Goal: Task Accomplishment & Management: Manage account settings

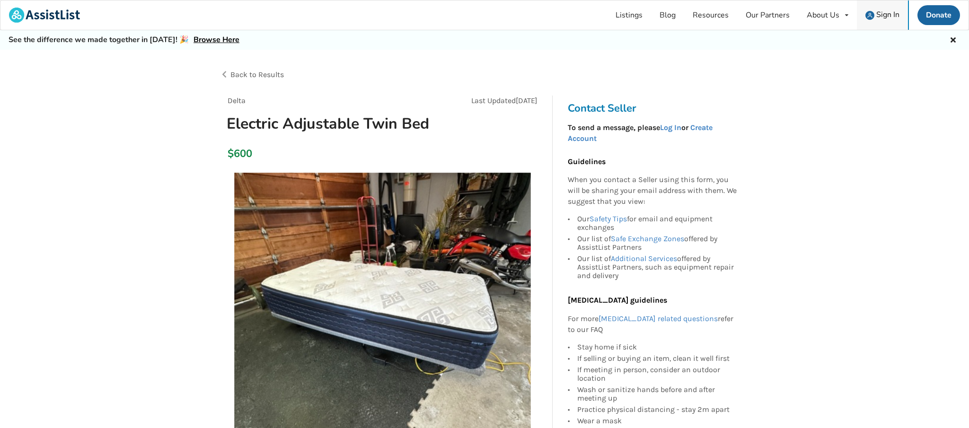
click at [882, 11] on span "Sign In" at bounding box center [887, 14] width 23 height 10
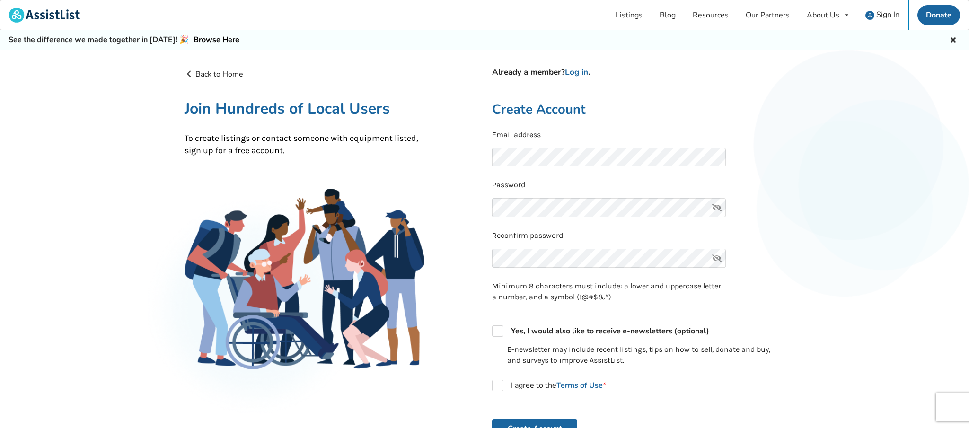
click at [713, 210] on icon at bounding box center [716, 207] width 19 height 19
click at [499, 386] on label "I agree to the Terms of Use *" at bounding box center [549, 385] width 114 height 11
checkbox input "true"
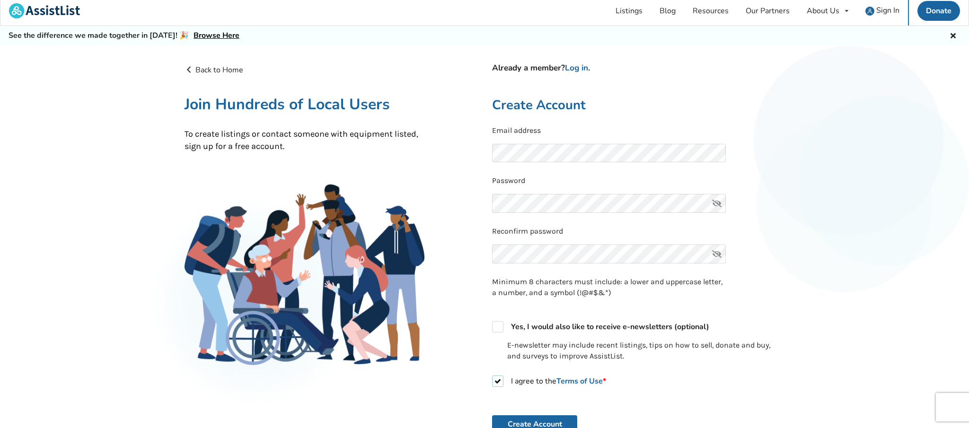
scroll to position [7, 0]
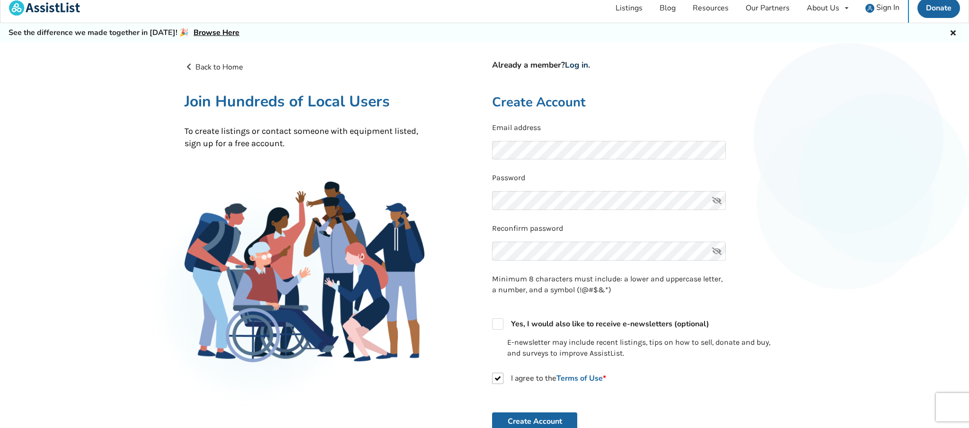
click at [579, 63] on link "Log in" at bounding box center [576, 65] width 23 height 11
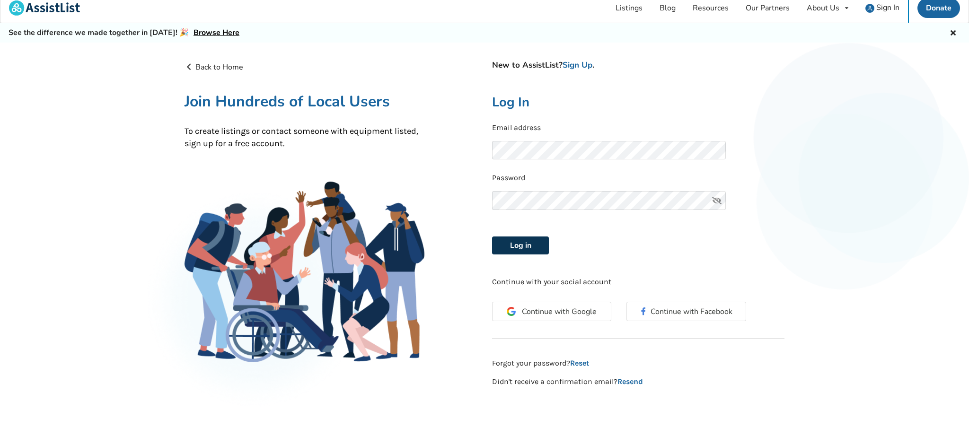
click at [522, 243] on button "Log in" at bounding box center [520, 246] width 57 height 18
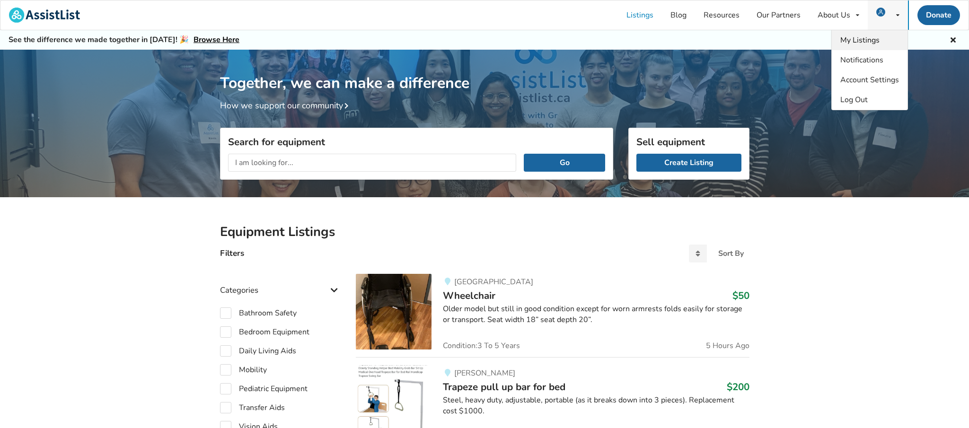
click at [879, 43] on span "My Listings" at bounding box center [859, 40] width 39 height 10
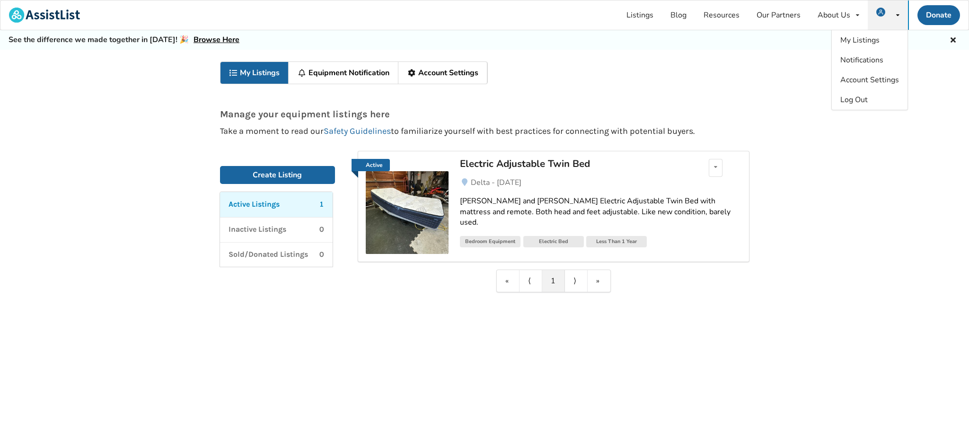
click at [422, 202] on img at bounding box center [407, 212] width 83 height 83
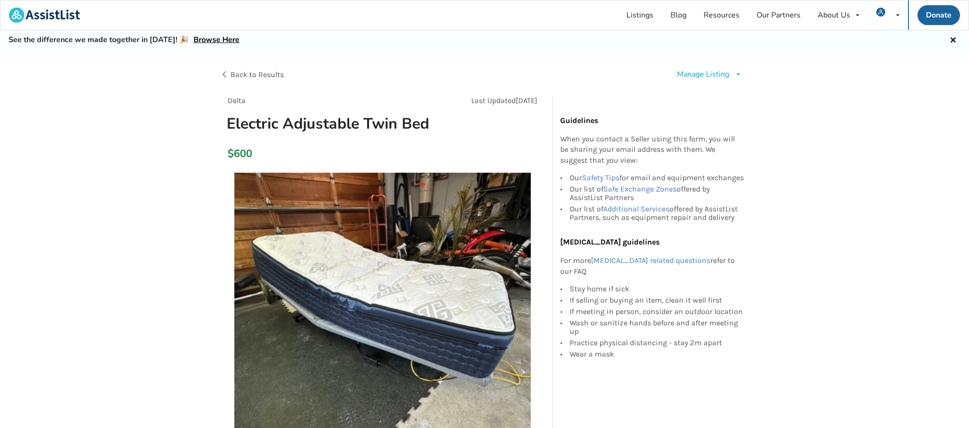
click at [731, 74] on div "Manage Listing Edit listing Renew listing Mark as Sold Delete listing" at bounding box center [709, 74] width 65 height 11
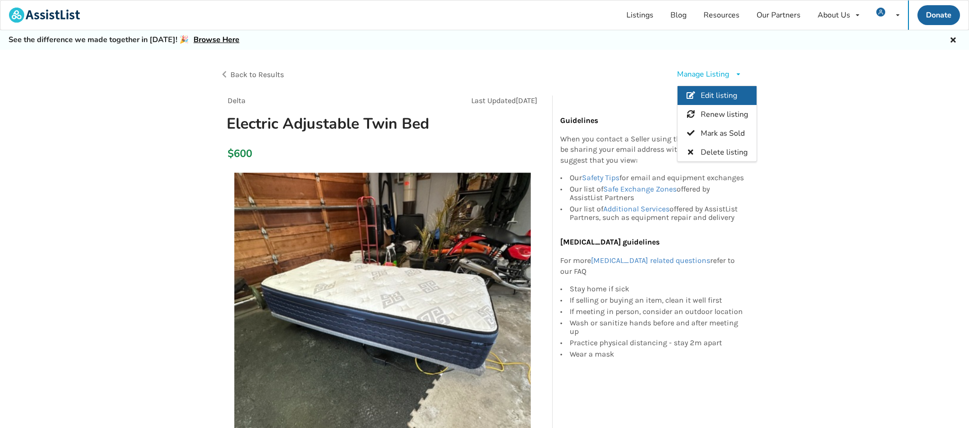
click at [718, 90] on span "Edit listing" at bounding box center [718, 95] width 36 height 10
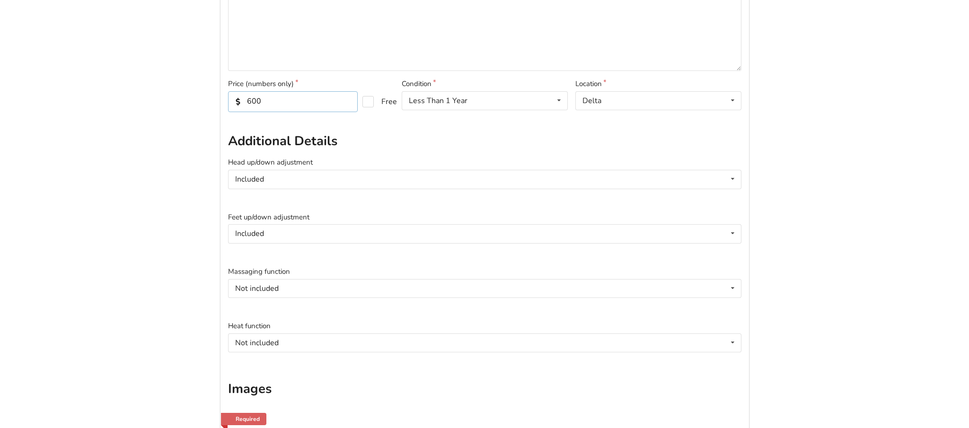
click at [247, 105] on input "600" at bounding box center [293, 101] width 130 height 21
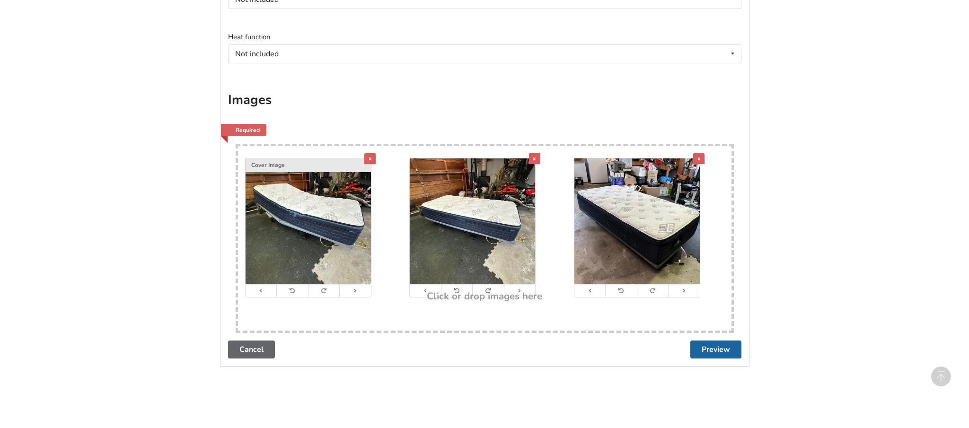
scroll to position [574, 0]
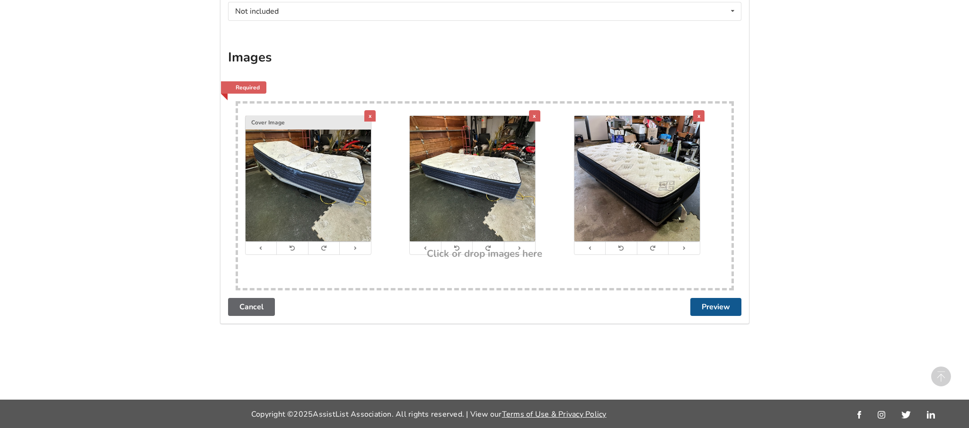
type input "500"
click at [721, 310] on button "Preview" at bounding box center [715, 307] width 51 height 18
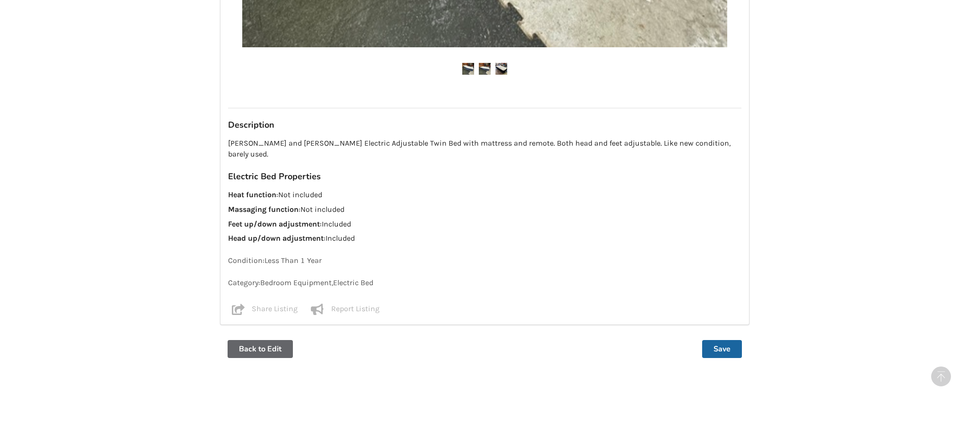
scroll to position [648, 0]
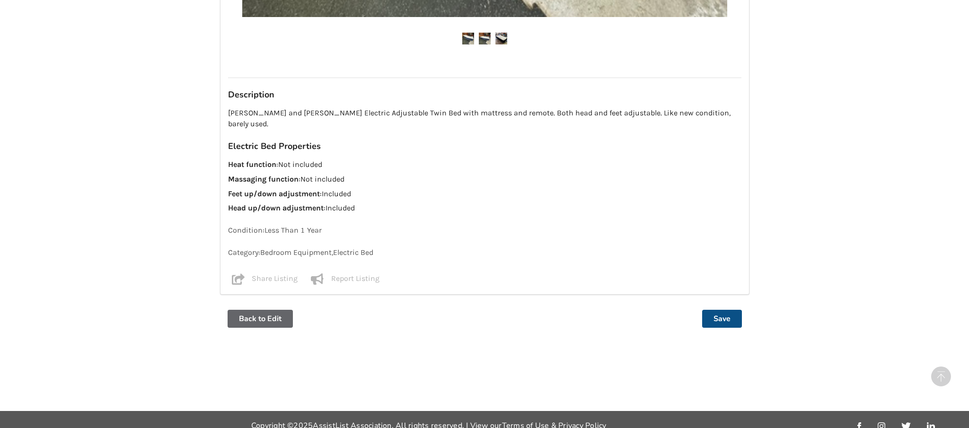
click at [719, 310] on button "Save" at bounding box center [722, 319] width 40 height 18
